Goal: Task Accomplishment & Management: Manage account settings

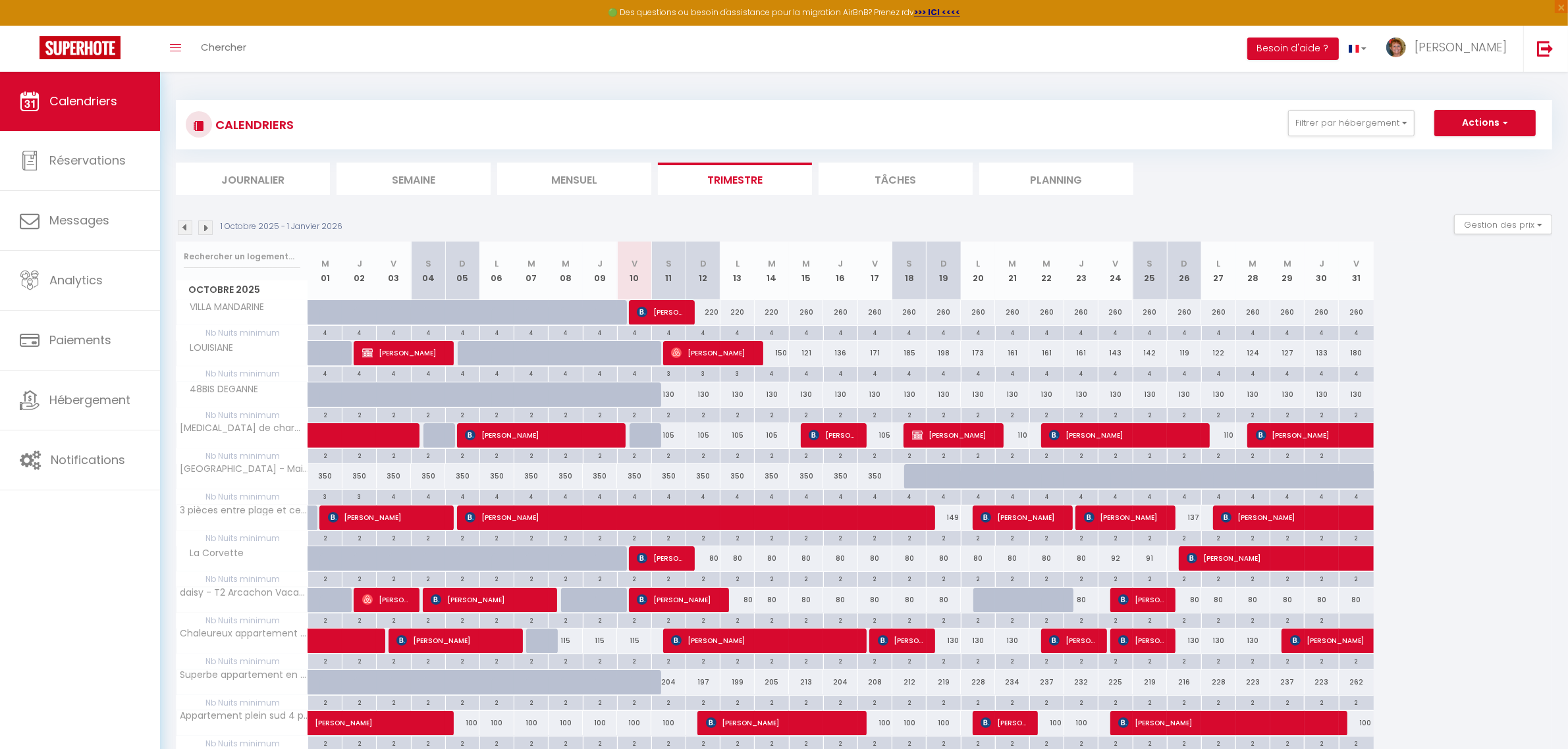
click at [1048, 192] on li "Planning" at bounding box center [1056, 178] width 154 height 32
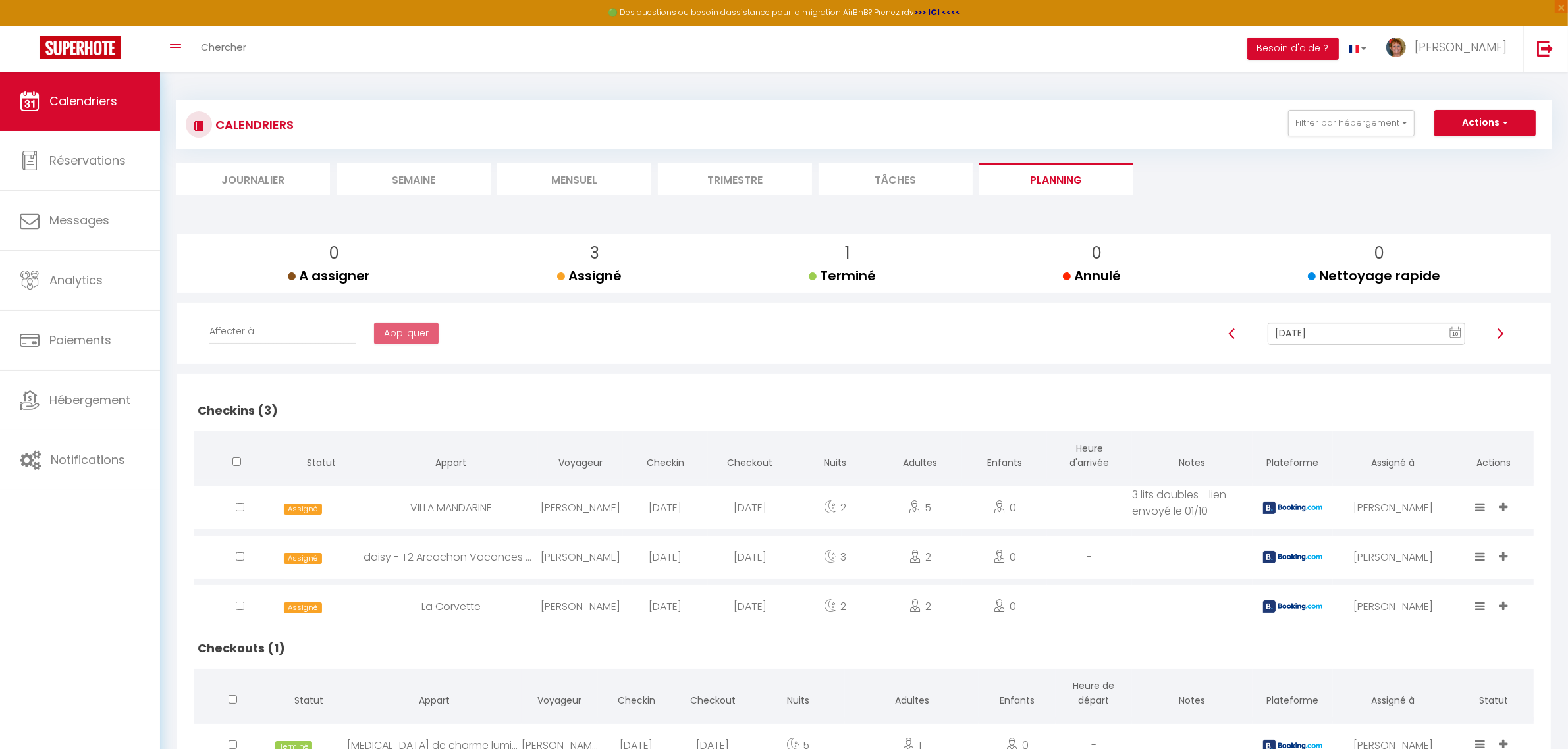
click at [1485, 504] on span at bounding box center [1482, 508] width 13 height 15
click at [1413, 435] on li "Done" at bounding box center [1441, 435] width 104 height 25
click at [1482, 558] on icon at bounding box center [1481, 556] width 10 height 11
click at [1404, 482] on li "Done" at bounding box center [1441, 484] width 104 height 25
click at [1479, 606] on icon at bounding box center [1481, 606] width 10 height 11
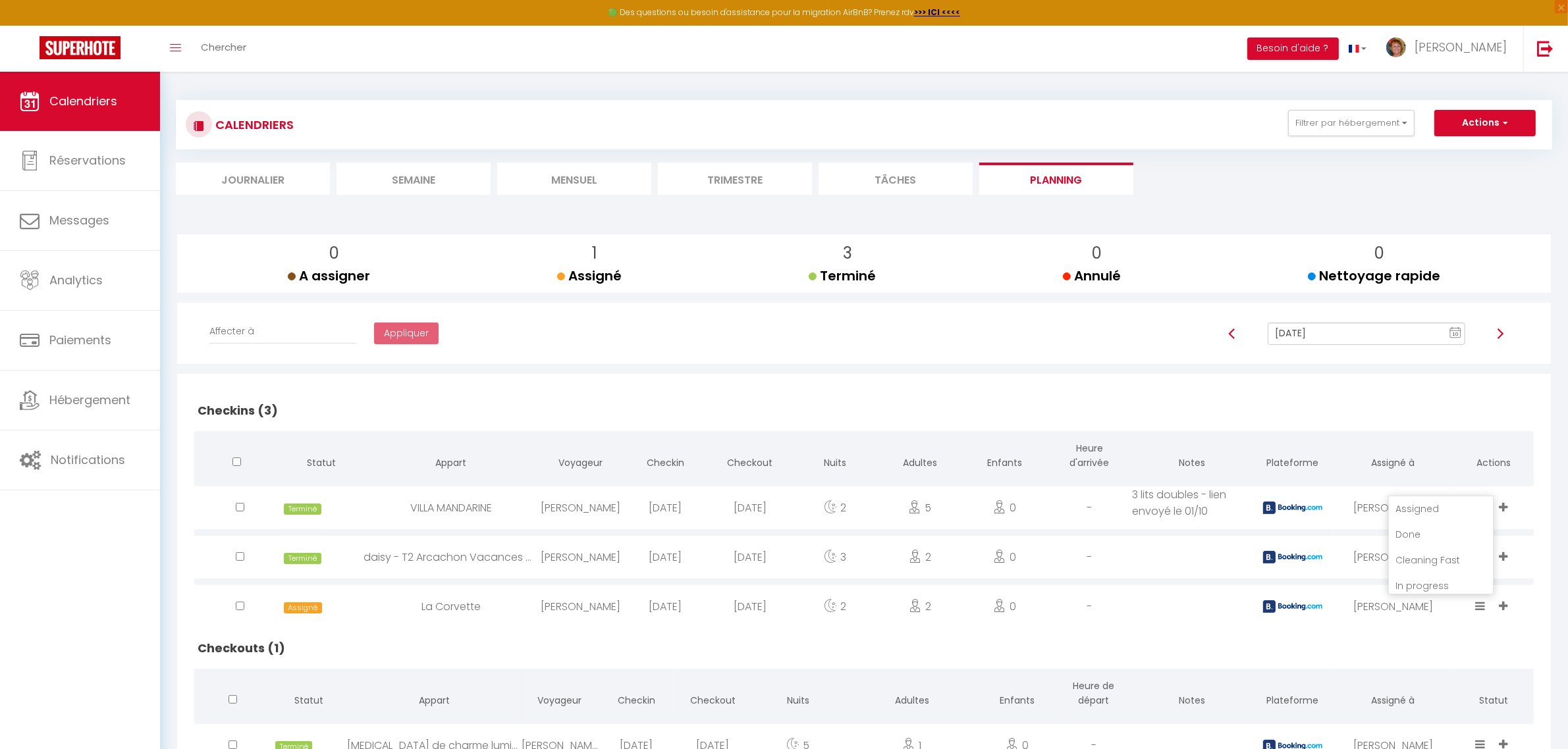
click at [1410, 531] on li "Done" at bounding box center [1441, 534] width 104 height 25
click at [1501, 328] on link at bounding box center [1500, 334] width 10 height 13
type input "[DATE]"
